Goal: Navigation & Orientation: Find specific page/section

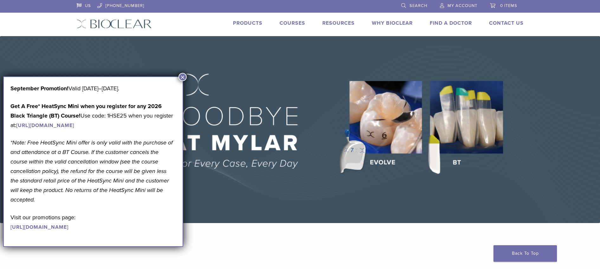
scroll to position [1, 0]
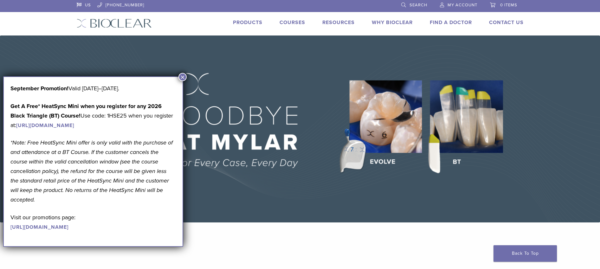
click at [184, 76] on button "×" at bounding box center [182, 77] width 8 height 8
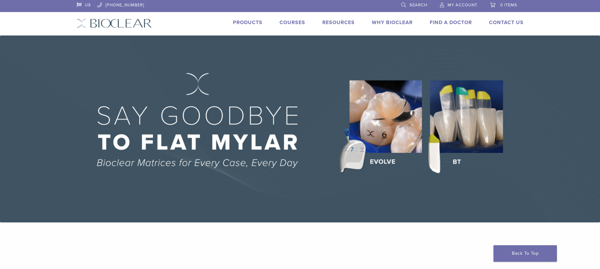
click at [442, 22] on link "Find A Doctor" at bounding box center [451, 22] width 42 height 6
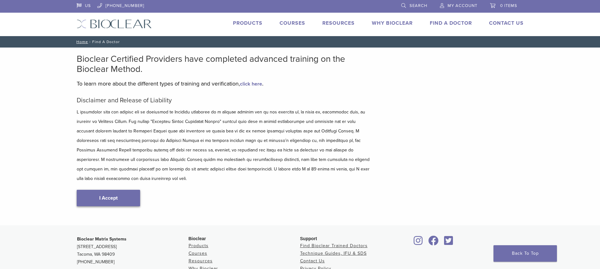
scroll to position [0, 0]
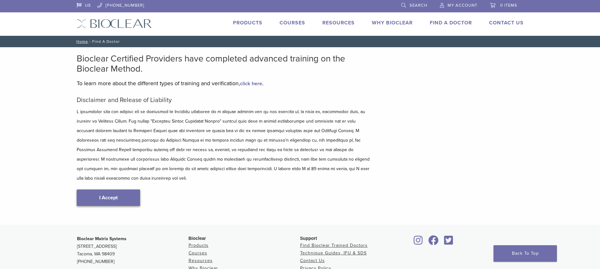
click at [101, 190] on link "I Accept" at bounding box center [108, 197] width 63 height 16
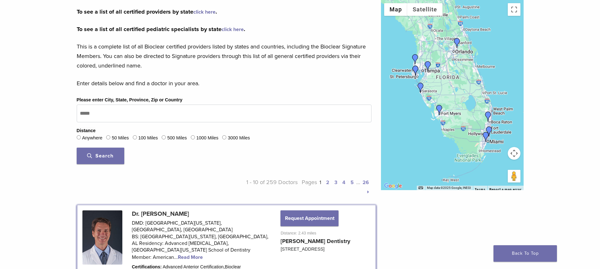
scroll to position [150, 0]
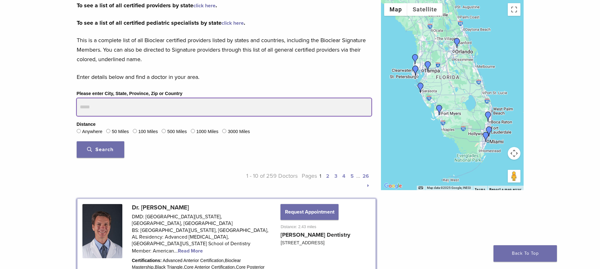
click at [141, 106] on input "Please enter City, State, Province, Zip or Country" at bounding box center [224, 107] width 295 height 18
type input "*****"
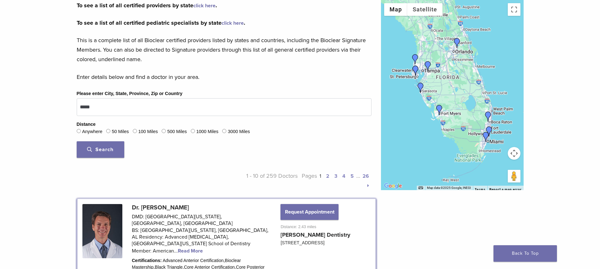
click at [116, 148] on button "Search" at bounding box center [101, 149] width 48 height 16
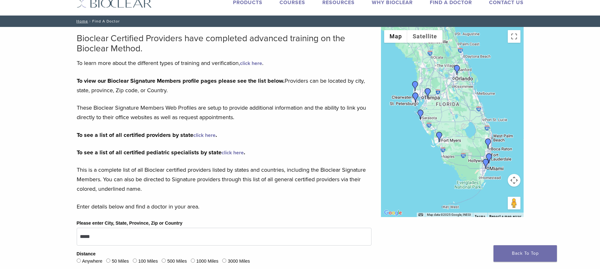
scroll to position [24, 0]
